Goal: Transaction & Acquisition: Purchase product/service

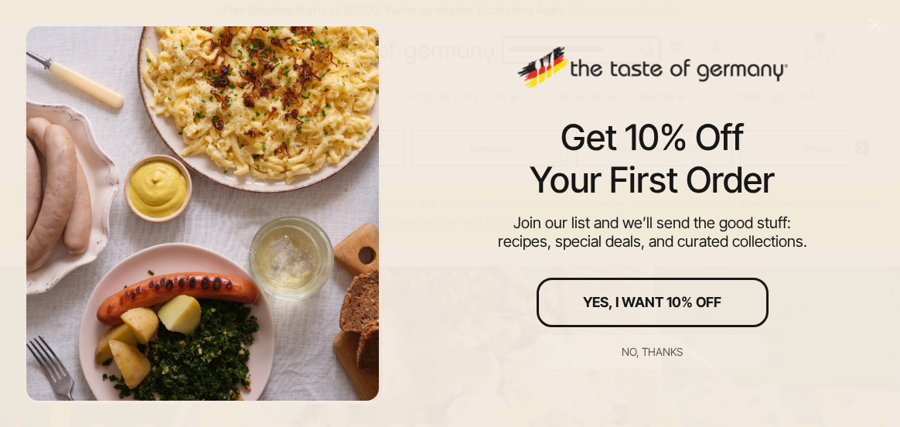
click at [646, 146] on div "Get 10% Off" at bounding box center [652, 137] width 183 height 43
click at [652, 351] on div "No, thanks" at bounding box center [652, 352] width 61 height 11
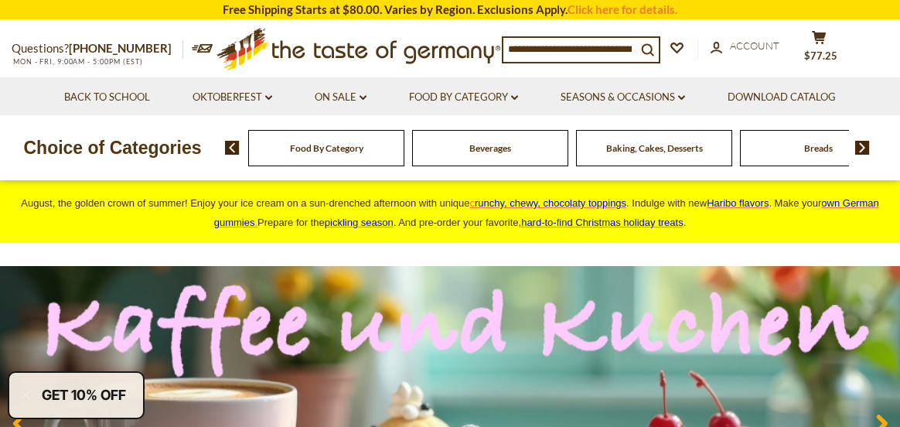
click at [405, 157] on div "Baking, Cakes, Desserts" at bounding box center [326, 148] width 156 height 36
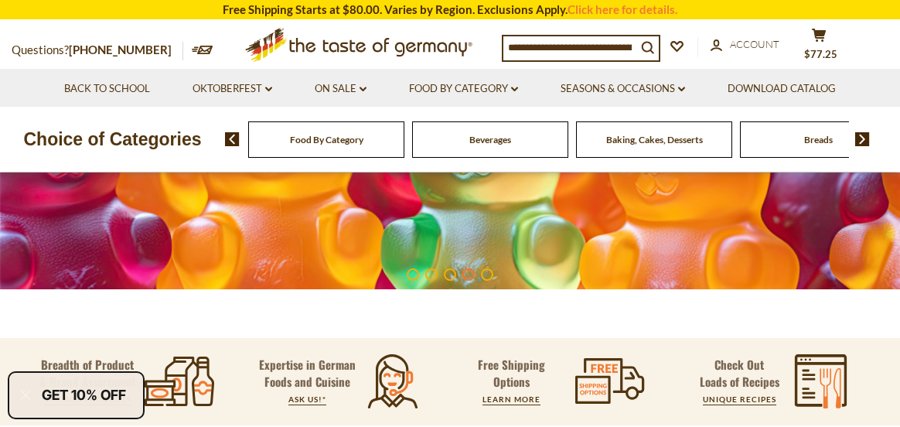
scroll to position [69, 0]
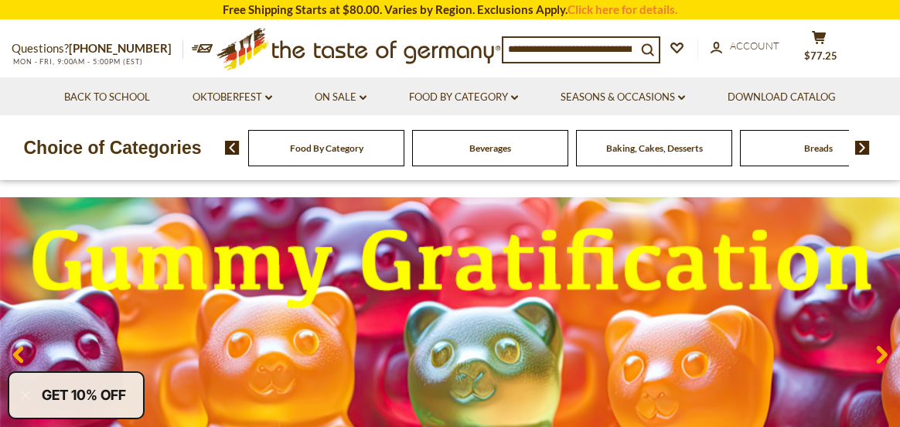
click at [653, 150] on span "Baking, Cakes, Desserts" at bounding box center [654, 148] width 97 height 12
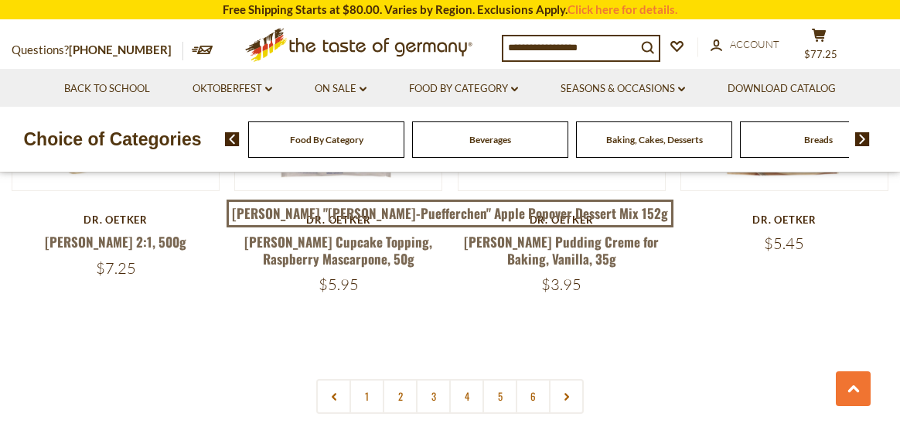
scroll to position [3558, 0]
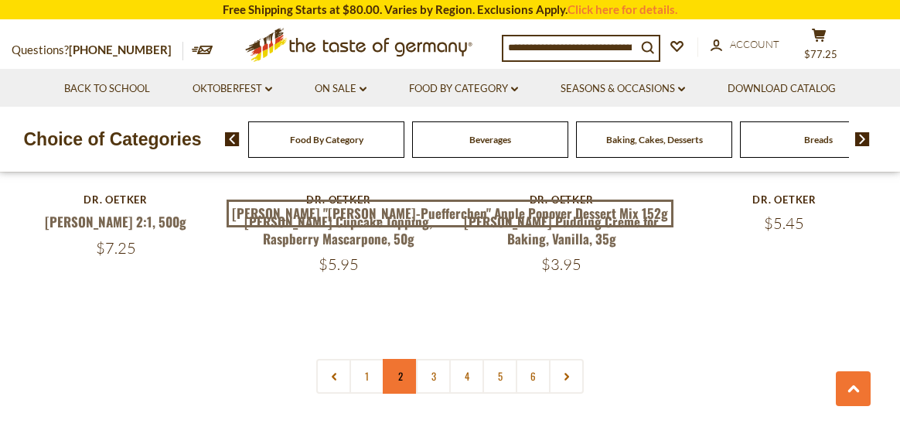
click at [398, 359] on link "2" at bounding box center [400, 376] width 35 height 35
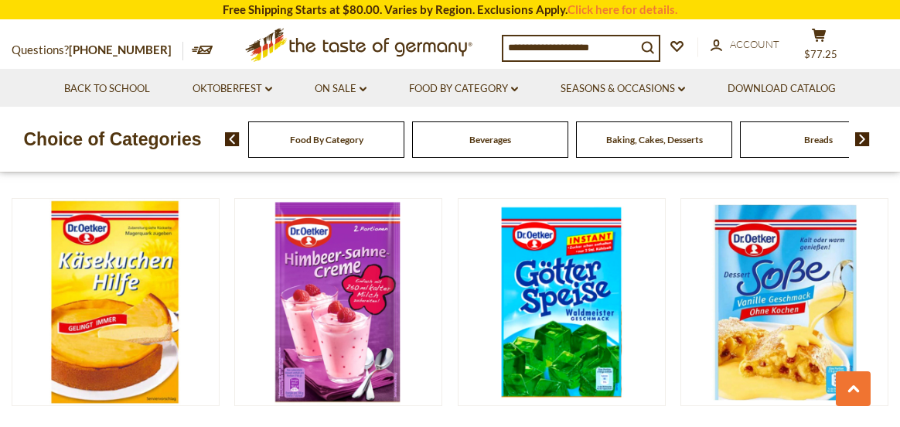
scroll to position [2904, 0]
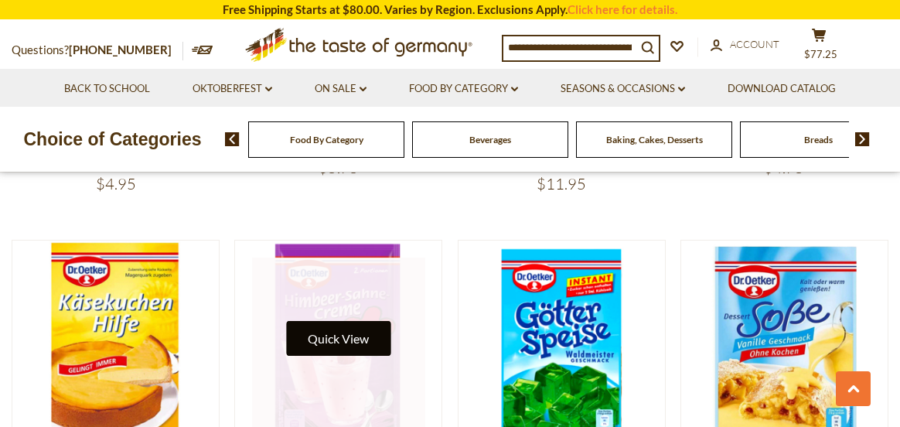
click at [347, 321] on button "Quick View" at bounding box center [338, 338] width 104 height 35
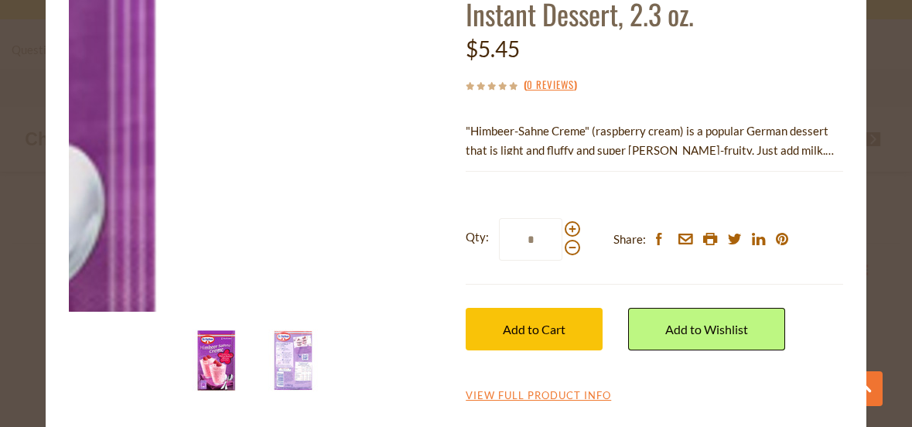
scroll to position [53, 0]
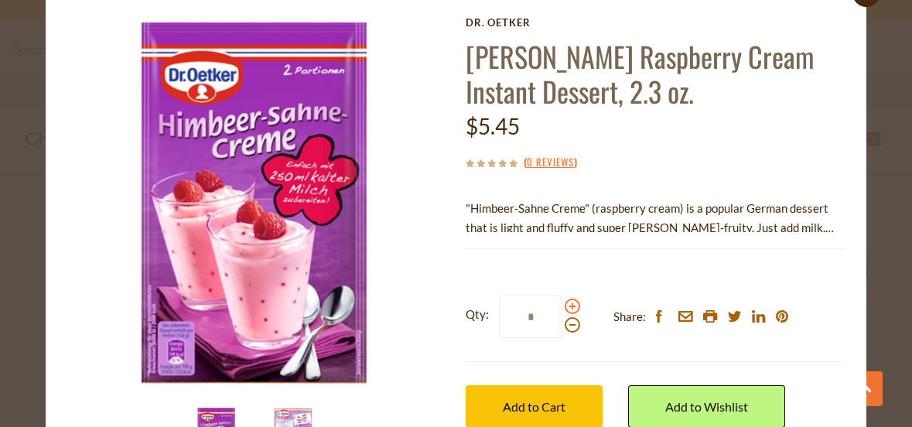
click at [567, 304] on span at bounding box center [572, 306] width 15 height 15
click at [562, 304] on input "*" at bounding box center [530, 316] width 63 height 43
type input "*"
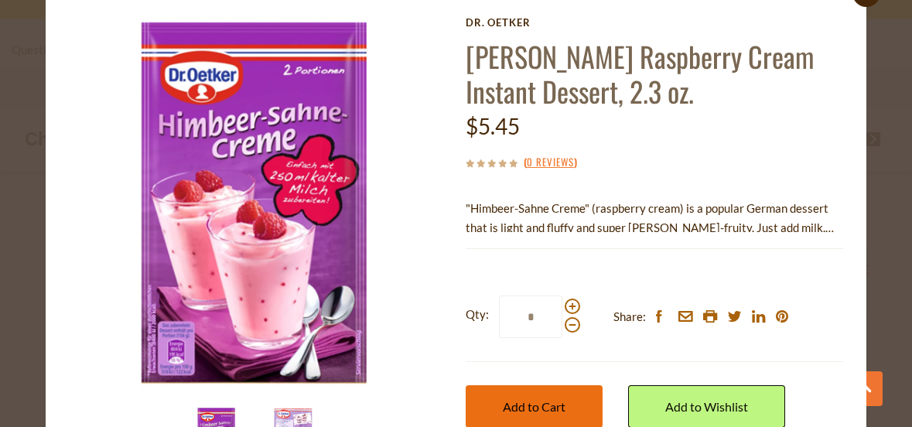
click at [544, 408] on span "Add to Cart" at bounding box center [534, 406] width 63 height 15
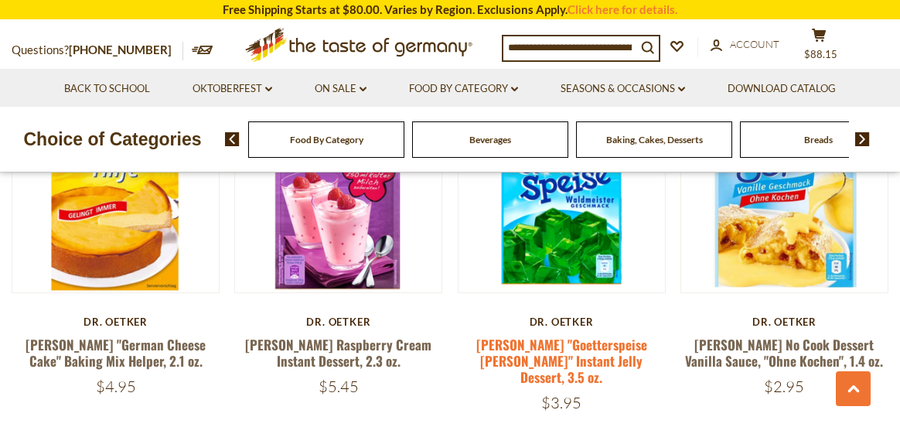
scroll to position [2982, 0]
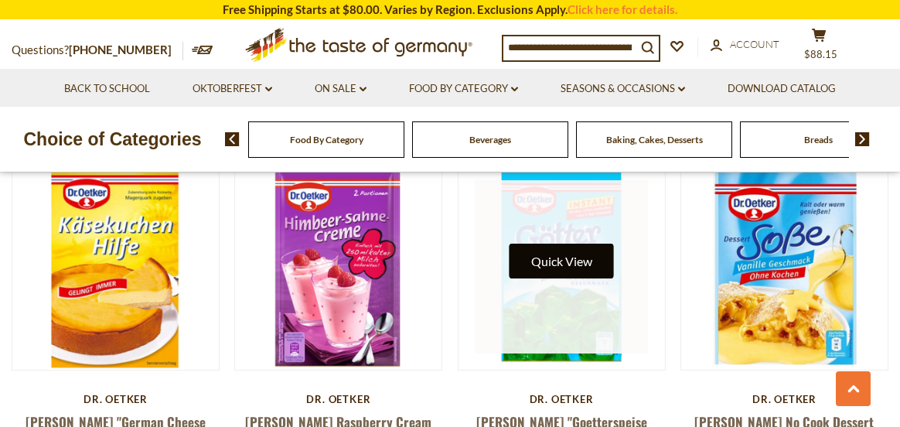
click at [565, 244] on button "Quick View" at bounding box center [562, 261] width 104 height 35
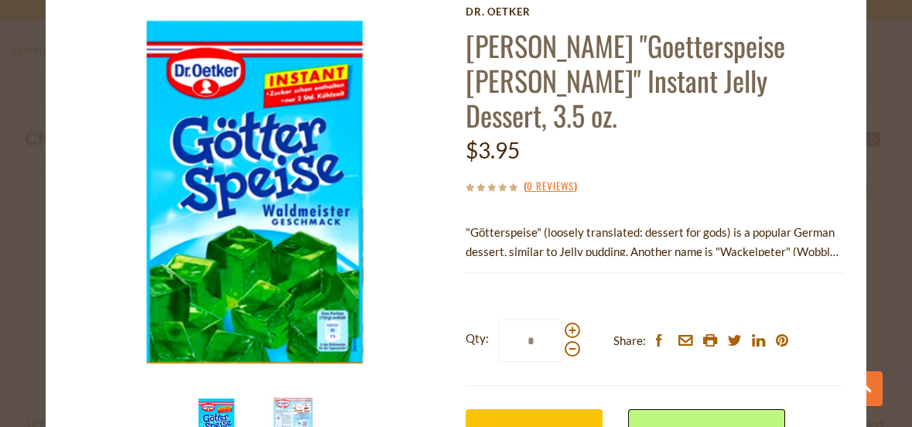
scroll to position [77, 0]
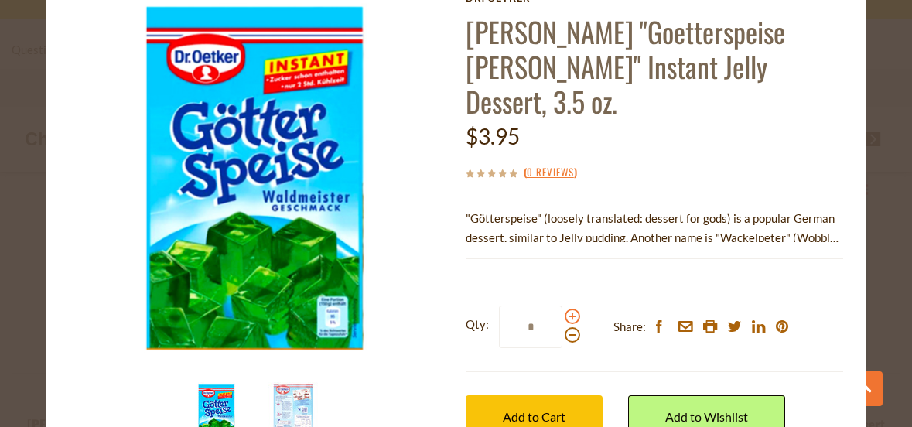
click at [567, 316] on span at bounding box center [572, 316] width 15 height 15
click at [562, 316] on input "*" at bounding box center [530, 327] width 63 height 43
type input "*"
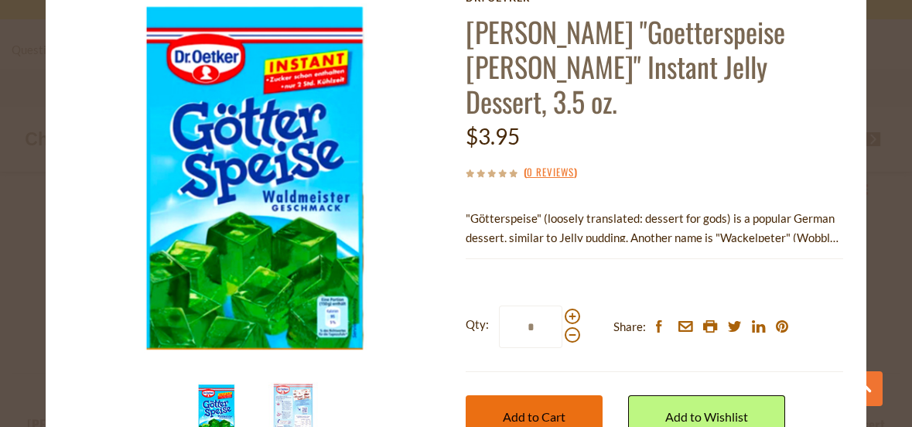
click at [548, 416] on span "Add to Cart" at bounding box center [534, 416] width 63 height 15
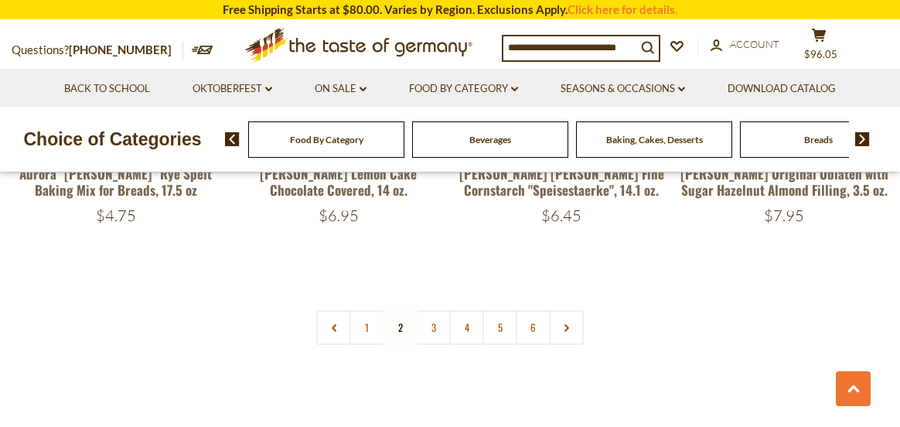
scroll to position [3600, 0]
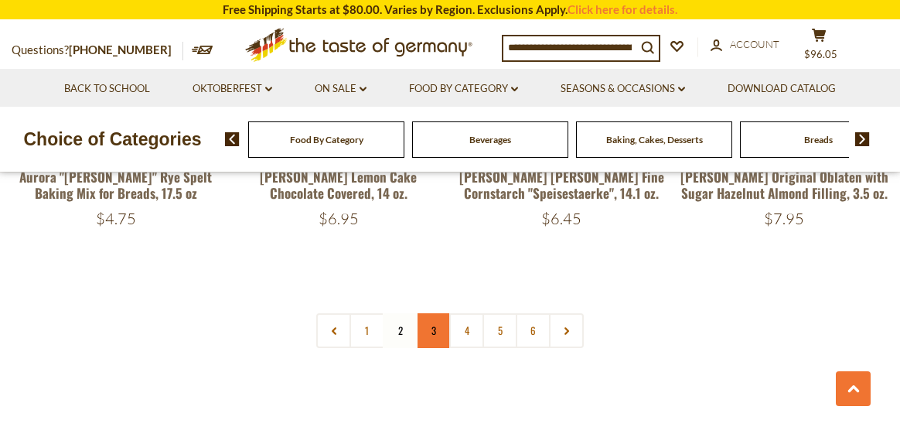
click at [432, 313] on link "3" at bounding box center [433, 330] width 35 height 35
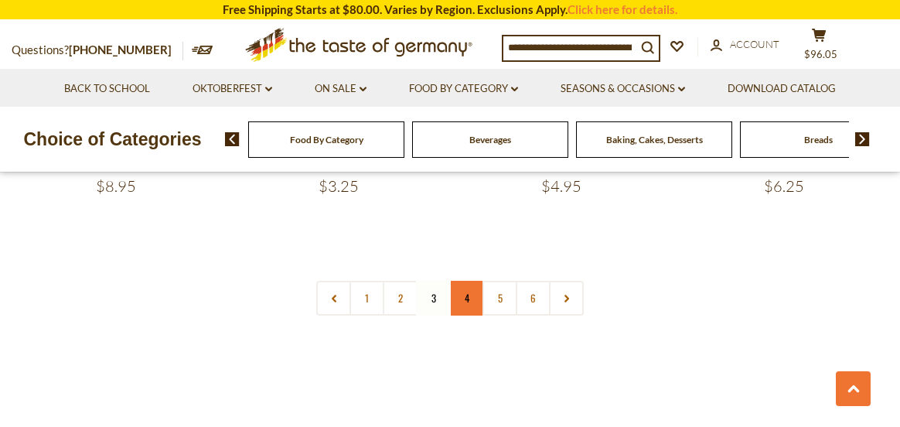
click at [469, 281] on link "4" at bounding box center [466, 298] width 35 height 35
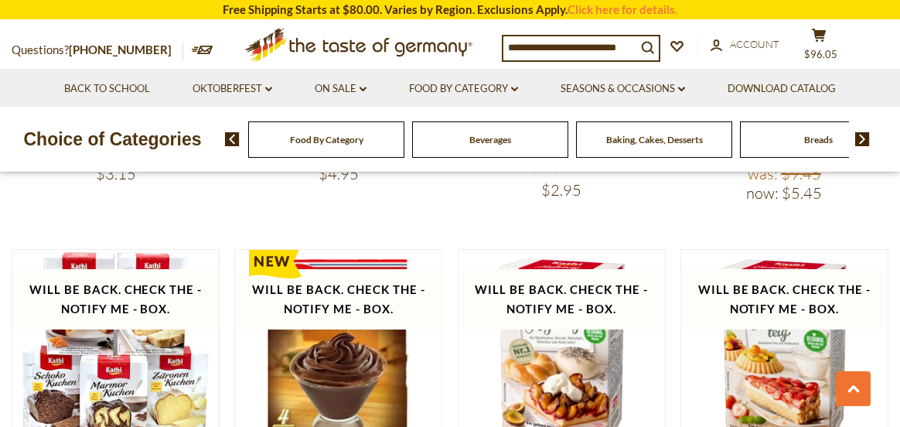
scroll to position [1435, 0]
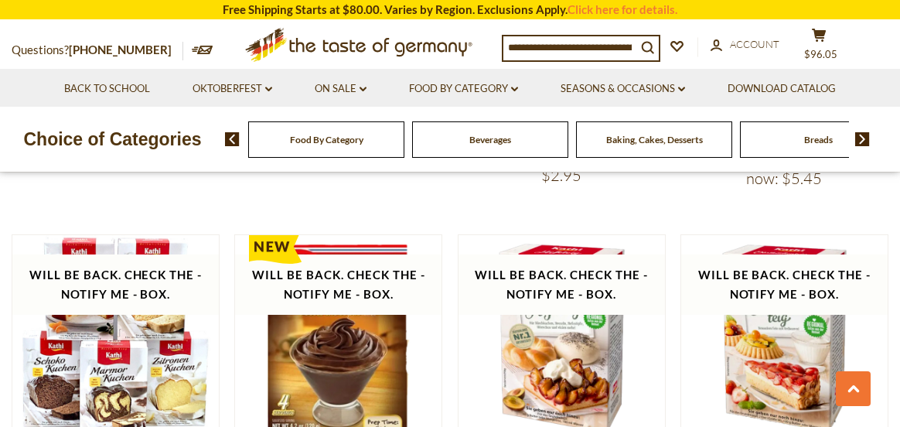
click at [863, 140] on img at bounding box center [862, 139] width 15 height 14
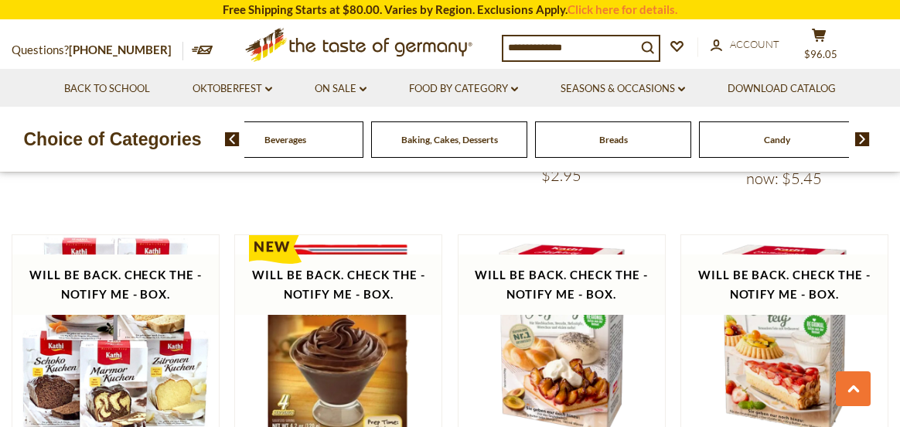
click at [863, 140] on img at bounding box center [862, 139] width 15 height 14
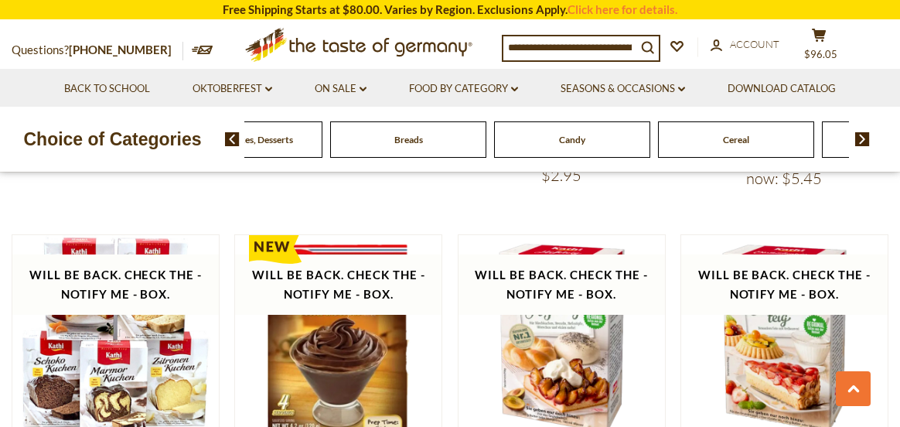
drag, startPoint x: 573, startPoint y: 148, endPoint x: 571, endPoint y: 138, distance: 10.3
click at [571, 138] on span "Candy" at bounding box center [572, 140] width 26 height 12
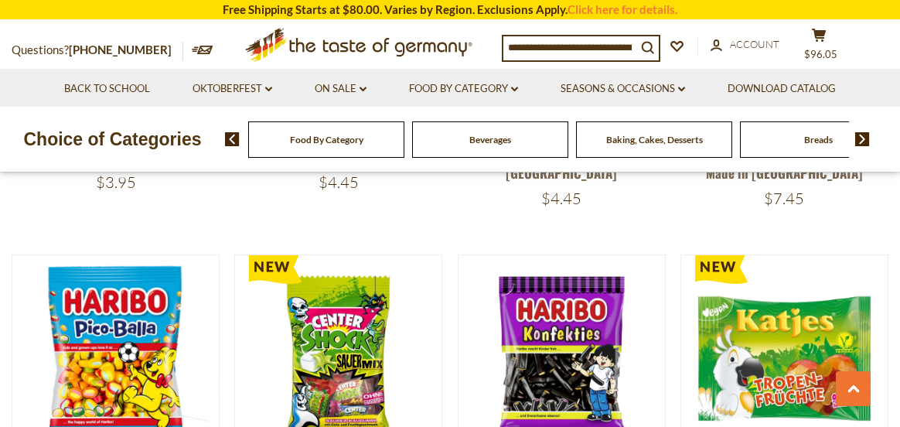
scroll to position [3016, 0]
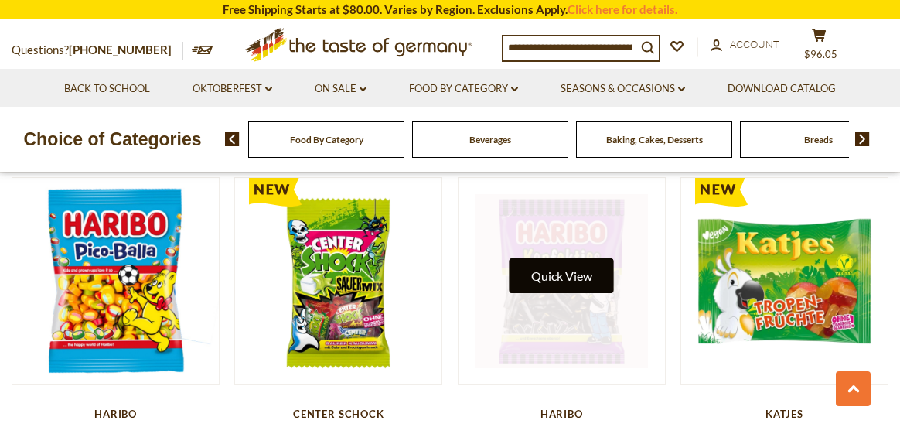
click at [581, 258] on button "Quick View" at bounding box center [562, 275] width 104 height 35
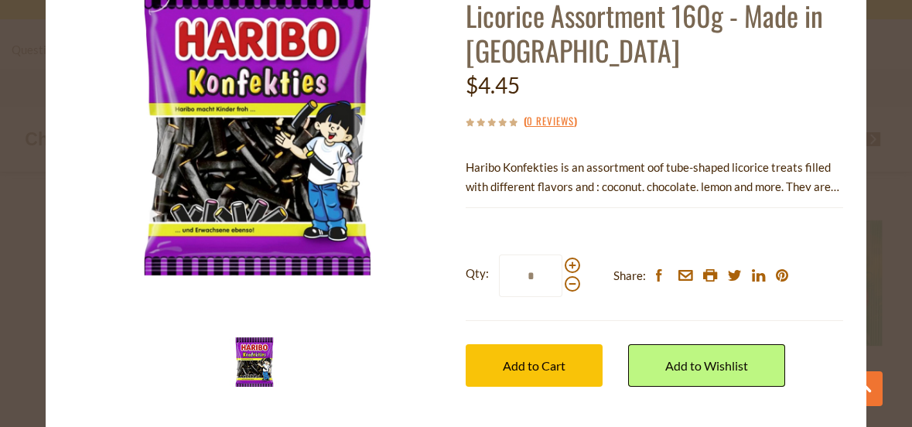
scroll to position [155, 0]
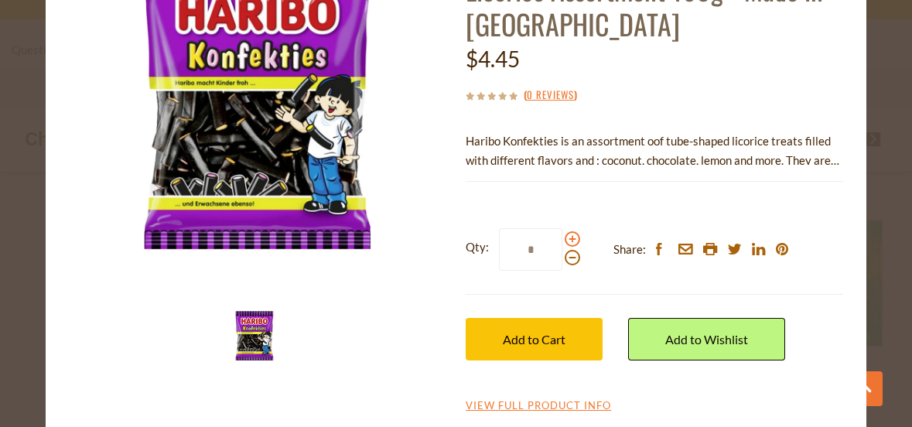
click at [568, 240] on span at bounding box center [572, 238] width 15 height 15
click at [562, 240] on input "*" at bounding box center [530, 249] width 63 height 43
click at [568, 240] on span at bounding box center [572, 238] width 15 height 15
click at [562, 240] on input "*" at bounding box center [530, 249] width 63 height 43
type input "*"
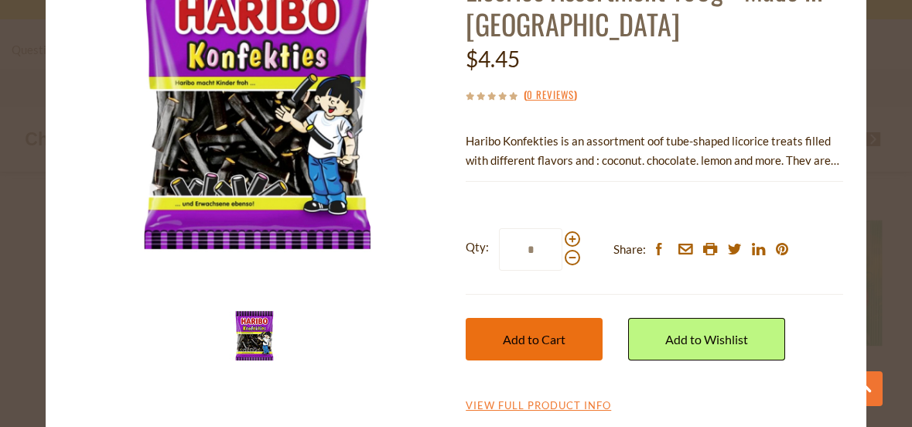
click at [532, 337] on span "Add to Cart" at bounding box center [534, 339] width 63 height 15
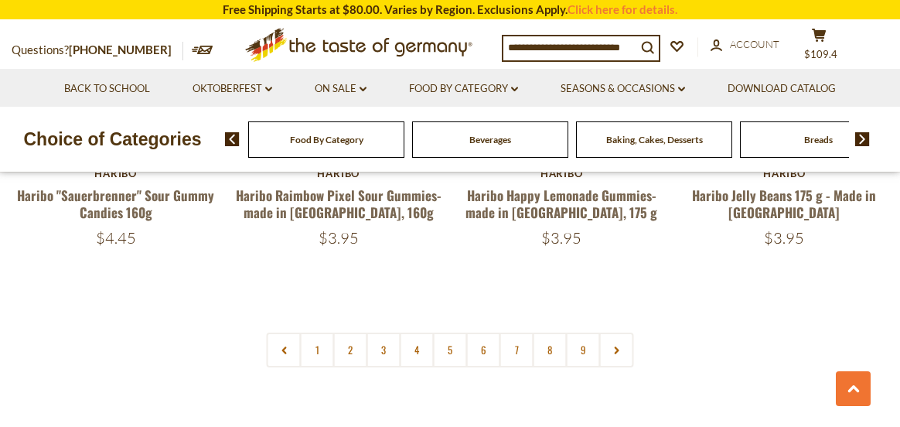
scroll to position [3635, 0]
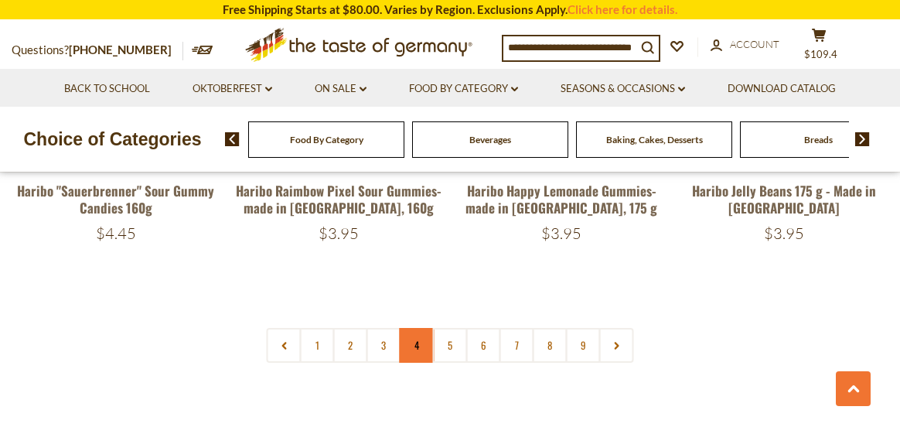
click at [416, 328] on link "4" at bounding box center [417, 345] width 35 height 35
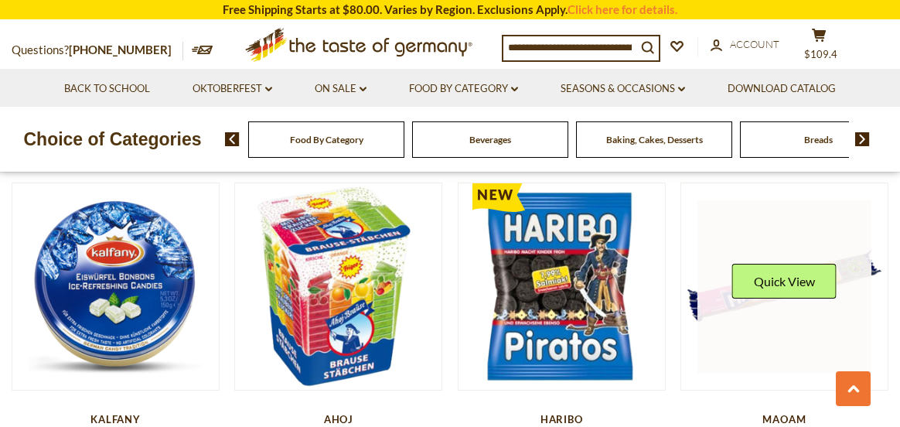
scroll to position [739, 0]
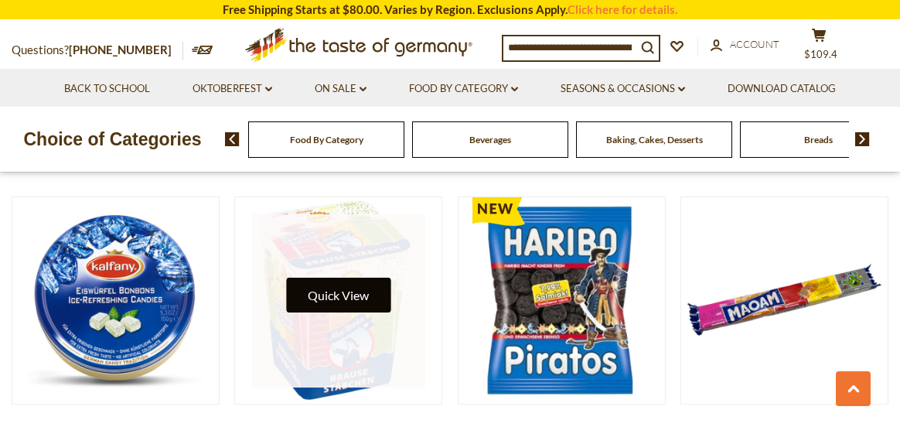
click at [358, 293] on button "Quick View" at bounding box center [338, 295] width 104 height 35
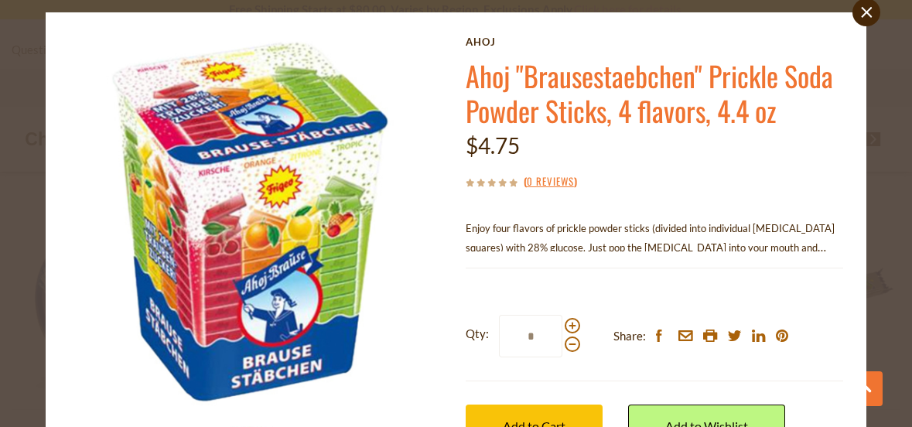
scroll to position [0, 0]
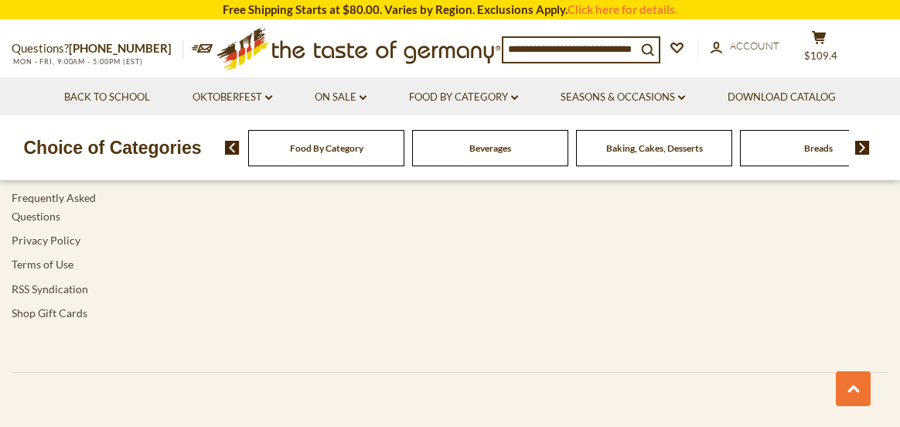
scroll to position [4891, 0]
